Goal: Communication & Community: Answer question/provide support

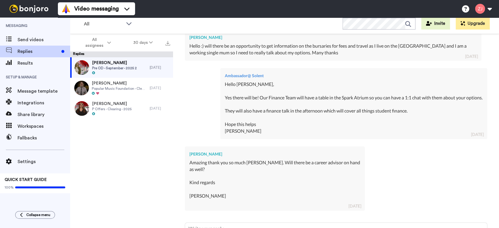
scroll to position [251, 0]
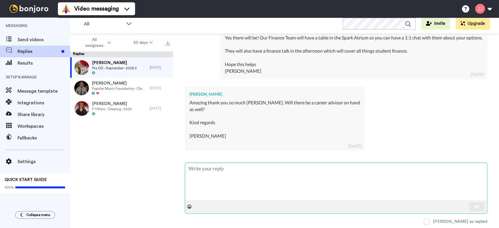
click at [290, 179] on textarea at bounding box center [336, 181] width 302 height 37
type textarea "x"
type textarea "H"
type textarea "x"
type textarea "He"
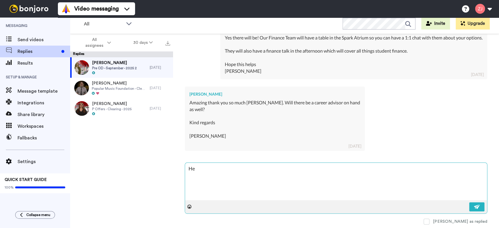
type textarea "x"
type textarea "Hel"
type textarea "x"
type textarea "Hell"
type textarea "x"
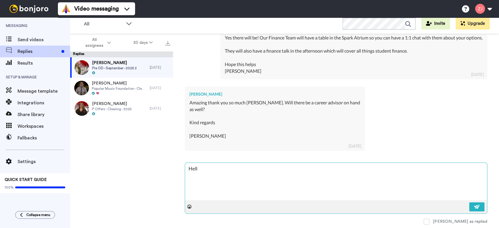
type textarea "Hello"
type textarea "x"
type textarea "Hello"
type textarea "x"
type textarea "Hello M"
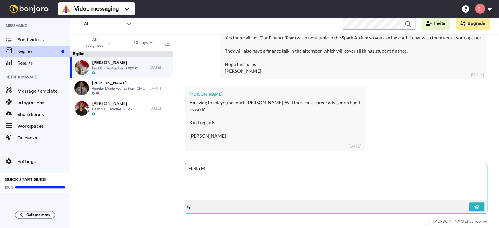
type textarea "x"
type textarea "Hello [PERSON_NAME]"
type textarea "x"
type textarea "Hello Mic"
type textarea "x"
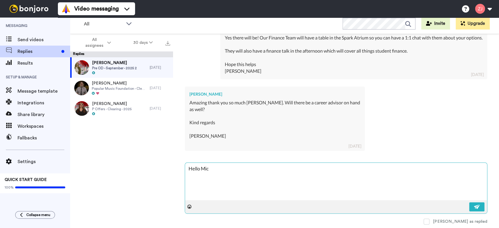
type textarea "Hello Mich"
type textarea "x"
type textarea "Hello [PERSON_NAME]"
type textarea "x"
type textarea "Hello [PERSON_NAME]"
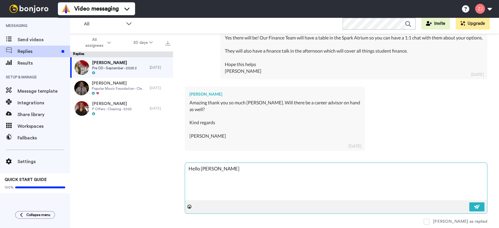
type textarea "x"
type textarea "Hello [PERSON_NAME]"
type textarea "x"
type textarea "Hello [PERSON_NAME]"
type textarea "x"
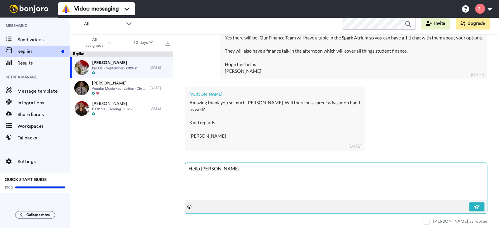
type textarea "Hello [PERSON_NAME],"
type textarea "x"
type textarea "Hello [PERSON_NAME],"
type textarea "x"
type textarea "Hello [PERSON_NAME],"
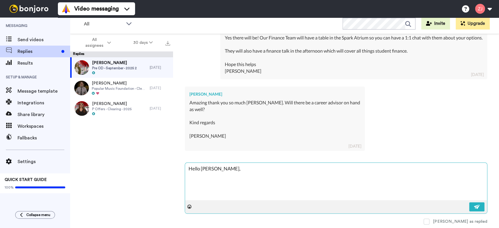
type textarea "x"
type textarea "Hello [PERSON_NAME],"
type textarea "x"
type textarea "Hello [PERSON_NAME], Y"
type textarea "x"
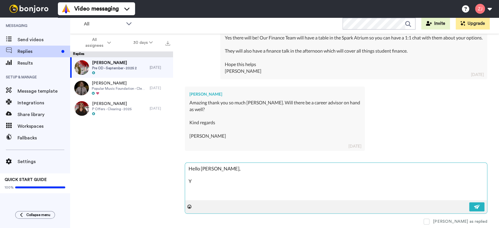
type textarea "Hello [PERSON_NAME], Ye"
type textarea "x"
type textarea "Hello [PERSON_NAME], Yes"
type textarea "x"
type textarea "Hello [PERSON_NAME], Yes t"
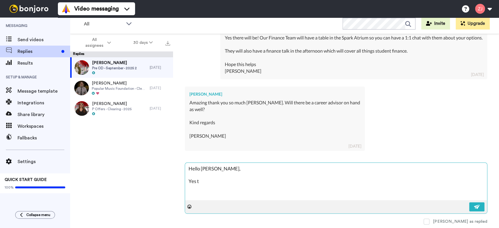
type textarea "x"
type textarea "Hello [PERSON_NAME], Yes th"
type textarea "x"
type textarea "Hello [PERSON_NAME], Yes the"
type textarea "x"
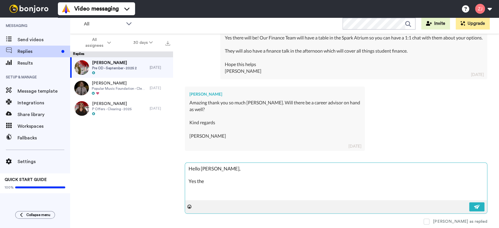
type textarea "Hello [PERSON_NAME], Yes ther"
type textarea "x"
type textarea "Hello [PERSON_NAME], Yes there"
type textarea "x"
type textarea "Hello [PERSON_NAME], Yes there"
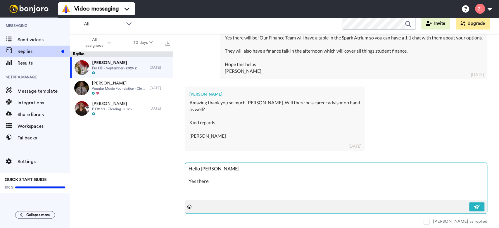
type textarea "x"
type textarea "Hello [PERSON_NAME], Yes there w"
type textarea "x"
type textarea "Hello [PERSON_NAME], Yes there wi"
type textarea "x"
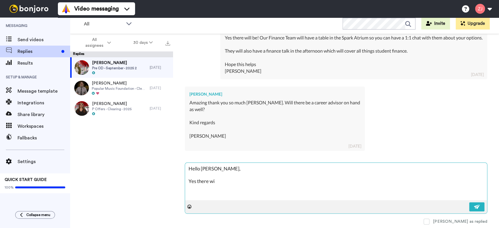
type textarea "Hello [PERSON_NAME], Yes there wil"
type textarea "x"
type textarea "Hello [PERSON_NAME], Yes there will"
type textarea "x"
type textarea "Hello [PERSON_NAME], Yes there will"
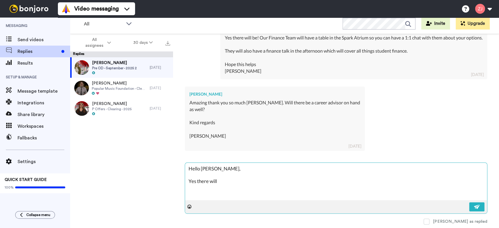
type textarea "x"
type textarea "Hello [PERSON_NAME], Yes there will b"
type textarea "x"
type textarea "Hello [PERSON_NAME], Yes there will be"
type textarea "x"
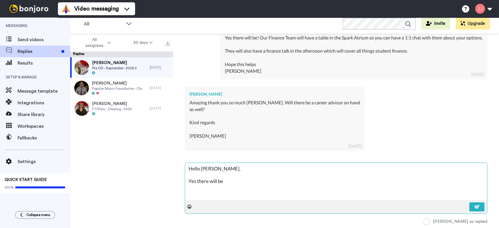
type textarea "Hello [PERSON_NAME], Yes there will be!"
type textarea "x"
type textarea "Hello [PERSON_NAME], Yes there will be!"
type textarea "x"
type textarea "Hello [PERSON_NAME], Yes there will be! S"
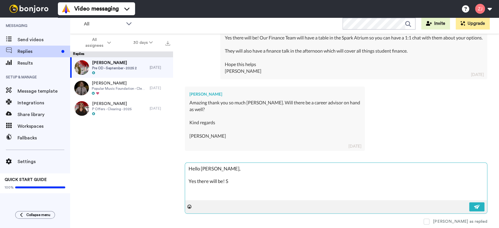
type textarea "x"
type textarea "Hello [PERSON_NAME], Yes there will be! So"
type textarea "x"
type textarea "Hello [PERSON_NAME], Yes there will be! Sol"
type textarea "x"
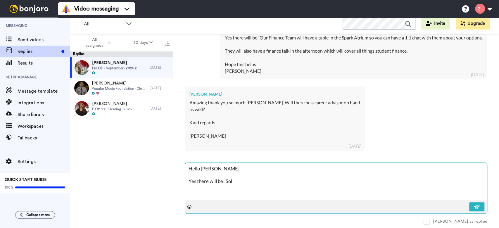
type textarea "Hello [PERSON_NAME], Yes there will be! Sole"
type textarea "x"
type textarea "Hello [PERSON_NAME], Yes there will be! [GEOGRAPHIC_DATA]"
type textarea "x"
type textarea "Hello [PERSON_NAME], Yes there will be! [GEOGRAPHIC_DATA]"
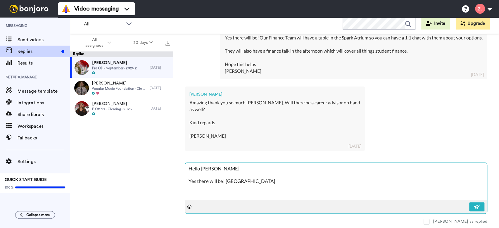
type textarea "x"
type textarea "Hello [PERSON_NAME], Yes there will be! [GEOGRAPHIC_DATA]"
type textarea "x"
type textarea "Hello [PERSON_NAME], Yes there will be! Solent C"
type textarea "x"
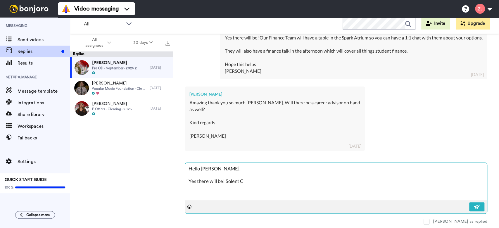
type textarea "Hello [PERSON_NAME], Yes there will be! Solent Ca"
type textarea "x"
type textarea "Hello [PERSON_NAME], Yes there will be! Solent Car"
type textarea "x"
type textarea "Hello [PERSON_NAME], Yes there will be! Solent Care"
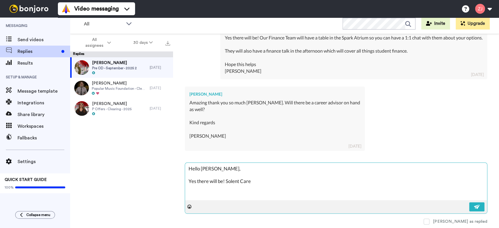
type textarea "x"
type textarea "Hello [PERSON_NAME], Yes there will be! Solent Caree"
type textarea "x"
type textarea "Hello [PERSON_NAME], Yes there will be! Solent Career"
type textarea "x"
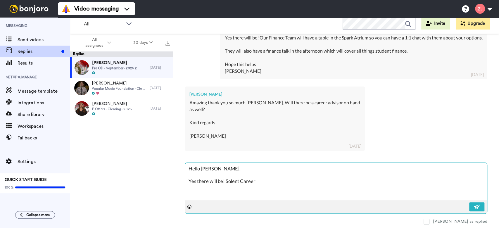
type textarea "Hello [PERSON_NAME], Yes there will be! Solent Careers"
type textarea "x"
type textarea "Hello [PERSON_NAME], Yes there will be! Solent Careers"
type textarea "x"
type textarea "Hello [PERSON_NAME], Yes there will be! Solent Careers w"
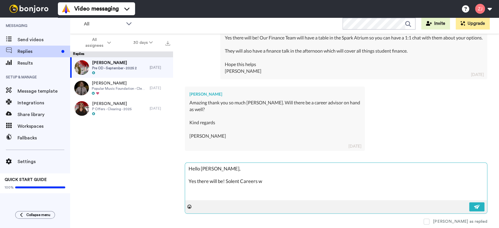
type textarea "x"
type textarea "Hello [PERSON_NAME], Yes there will be! Solent Careers wi"
type textarea "x"
type textarea "Hello [PERSON_NAME], Yes there will be! Solent Careers wil"
type textarea "x"
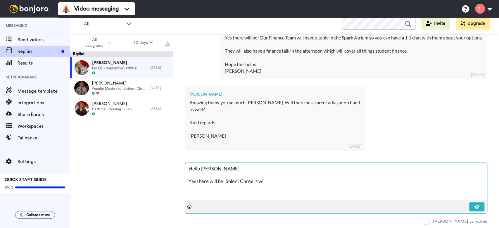
type textarea "Hello [PERSON_NAME], Yes there will be! Solent Careers will"
type textarea "x"
type textarea "Hello [PERSON_NAME], Yes there will be! Solent Careers will"
type textarea "x"
type textarea "Hello [PERSON_NAME], Yes there will be! Solent Careers will h"
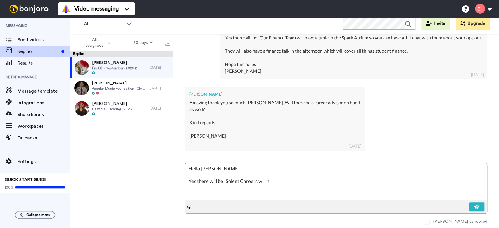
type textarea "x"
type textarea "Hello [PERSON_NAME], Yes there will be! Solent Careers will ha"
type textarea "x"
type textarea "Hello [PERSON_NAME], Yes there will be! Solent Careers will hav"
type textarea "x"
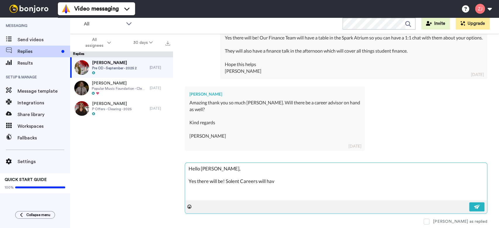
type textarea "Hello [PERSON_NAME], Yes there will be! Solent Careers will have"
type textarea "x"
type textarea "Hello [PERSON_NAME], Yes there will be! Solent Careers will have"
type textarea "x"
type textarea "Hello [PERSON_NAME], Yes there will be! Solent Careers will have t"
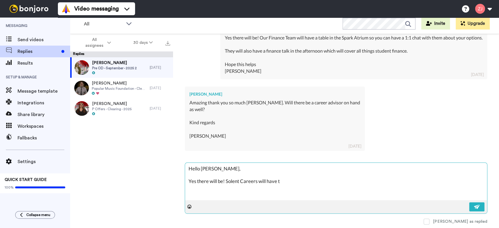
type textarea "x"
type textarea "Hello [PERSON_NAME], Yes there will be! Solent Careers will have the"
type textarea "x"
type textarea "Hello [PERSON_NAME], Yes there will be! Solent Careers will have thei"
type textarea "x"
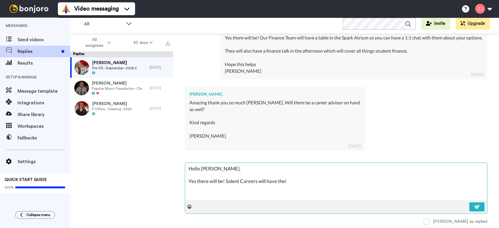
type textarea "Hello [PERSON_NAME], Yes there will be! Solent Careers will have their"
type textarea "x"
type textarea "Hello [PERSON_NAME], Yes there will be! Solent Careers will have their"
type textarea "x"
type textarea "Hello [PERSON_NAME], Yes there will be! Solent Careers will have their o"
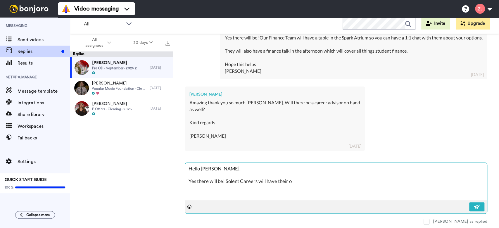
type textarea "x"
type textarea "Hello [PERSON_NAME], Yes there will be! Solent Careers will have their ow"
type textarea "x"
type textarea "Hello [PERSON_NAME], Yes there will be! Solent Careers will have their own"
type textarea "x"
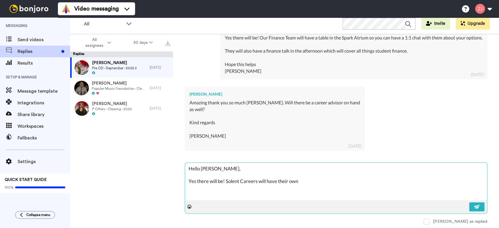
type textarea "Hello [PERSON_NAME], Yes there will be! Solent Careers will have their own"
type textarea "x"
type textarea "Hello [PERSON_NAME], Yes there will be! Solent Careers will have their own s"
type textarea "x"
type textarea "Hello [PERSON_NAME], Yes there will be! Solent Careers will have their own st"
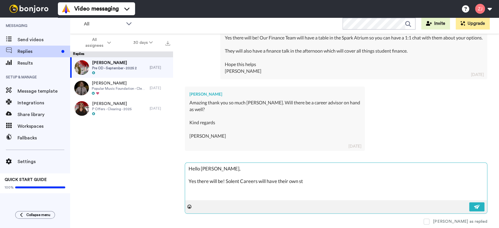
type textarea "x"
type textarea "Hello [PERSON_NAME], Yes there will be! Solent Careers will have their own sta"
type textarea "x"
type textarea "Hello [PERSON_NAME], Yes there will be! Solent Careers will have their own [PER…"
type textarea "x"
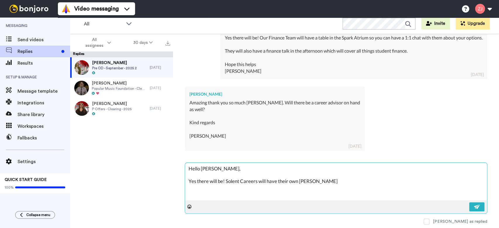
type textarea "Hello [PERSON_NAME], Yes there will be! Solent Careers will have their own stand"
type textarea "x"
type textarea "Hello [PERSON_NAME], Yes there will be! Solent Careers will have their own stand"
type textarea "x"
type textarea "Hello [PERSON_NAME], Yes there will be! Solent Careers will have their own stan…"
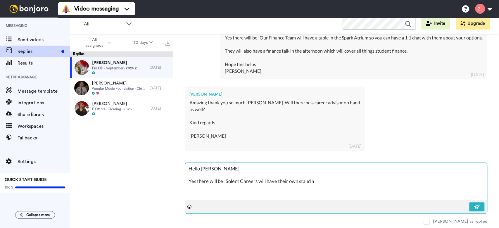
type textarea "x"
type textarea "Hello [PERSON_NAME], Yes there will be! Solent Careers will have their own stan…"
type textarea "x"
type textarea "Hello [PERSON_NAME], Yes there will be! Solent Careers will have their own stan…"
type textarea "x"
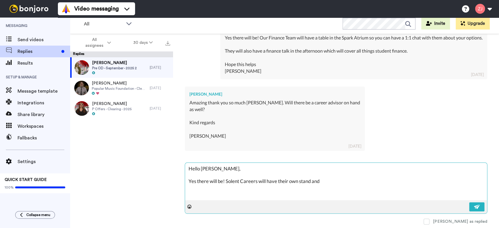
type textarea "Hello [PERSON_NAME], Yes there will be! Solent Careers will have their own stan…"
type textarea "x"
type textarea "Hello [PERSON_NAME], Yes there will be! Solent Careers will have their own stan…"
type textarea "x"
type textarea "Hello [PERSON_NAME], Yes there will be! Solent Careers will have their own stan…"
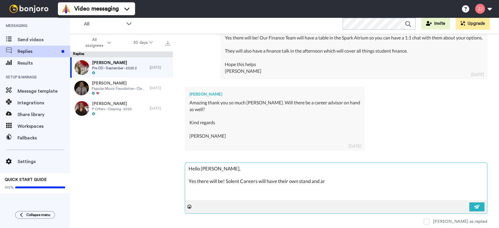
type textarea "x"
type textarea "Hello [PERSON_NAME], Yes there will be! Solent Careers will have their own stan…"
type textarea "x"
type textarea "Hello [PERSON_NAME], Yes there will be! Solent Careers will have their own stan…"
type textarea "x"
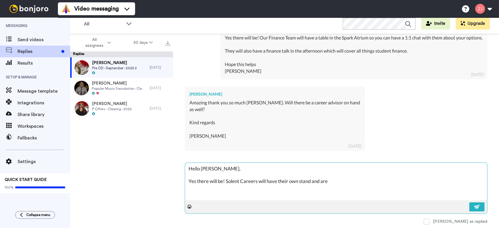
type textarea "Hello [PERSON_NAME], Yes there will be! Solent Careers will have their own stan…"
type textarea "x"
type textarea "Hello [PERSON_NAME], Yes there will be! Solent Careers will have their own stan…"
type textarea "x"
type textarea "Hello [PERSON_NAME], Yes there will be! Solent Careers will have their own stan…"
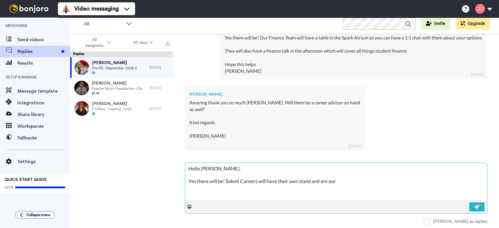
type textarea "x"
type textarea "Hello [PERSON_NAME], Yes there will be! Solent Careers will have their own stan…"
type textarea "x"
type textarea "Hello [PERSON_NAME], Yes there will be! Solent Careers will have their own stan…"
type textarea "x"
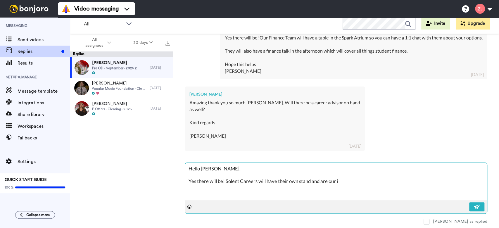
type textarea "Hello [PERSON_NAME], Yes there will be! Solent Careers will have their own stan…"
type textarea "x"
type textarea "Hello [PERSON_NAME], Yes there will be! Solent Careers will have their own stan…"
type textarea "x"
type textarea "Hello [PERSON_NAME], Yes there will be! Solent Careers will have their own stan…"
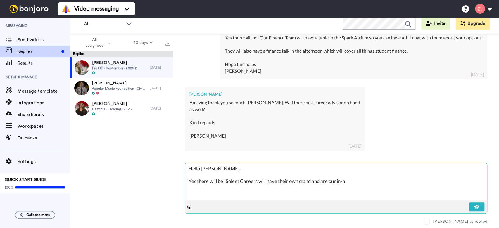
type textarea "x"
type textarea "Hello [PERSON_NAME], Yes there will be! Solent Careers will have their own stan…"
type textarea "x"
type textarea "Hello [PERSON_NAME], Yes there will be! Solent Careers will have their own stan…"
type textarea "x"
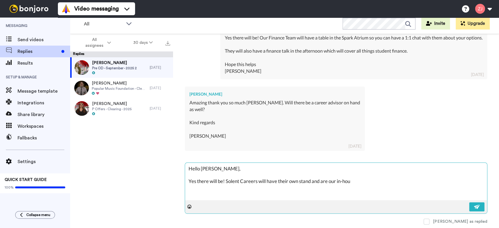
type textarea "Hello [PERSON_NAME], Yes there will be! Solent Careers will have their own stan…"
type textarea "x"
type textarea "Hello [PERSON_NAME], Yes there will be! Solent Careers will have their own stan…"
type textarea "x"
type textarea "Hello [PERSON_NAME], Yes there will be! Solent Careers will have their own stan…"
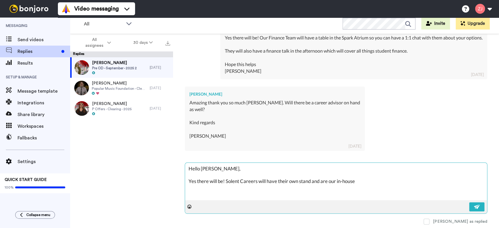
type textarea "x"
type textarea "Hello [PERSON_NAME], Yes there will be! Solent Careers will have their own stan…"
type textarea "x"
type textarea "Hello [PERSON_NAME], Yes there will be! Solent Careers will have their own stan…"
type textarea "x"
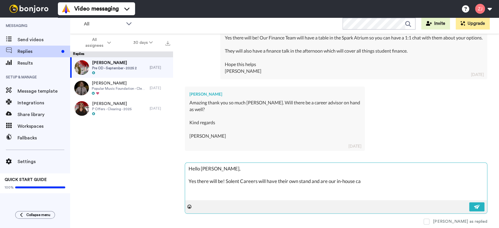
type textarea "Hello [PERSON_NAME], Yes there will be! Solent Careers will have their own stan…"
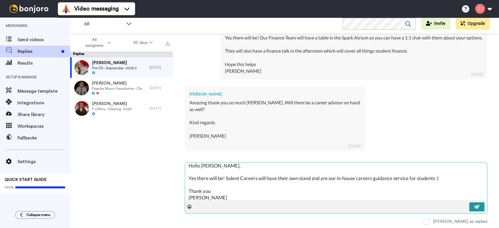
click at [474, 205] on img at bounding box center [477, 206] width 6 height 5
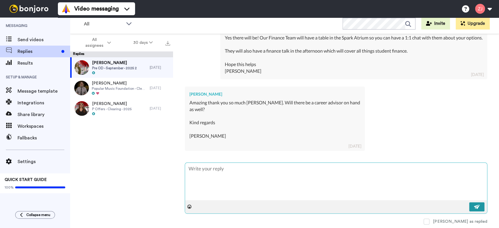
scroll to position [0, 0]
